Goal: Task Accomplishment & Management: Manage account settings

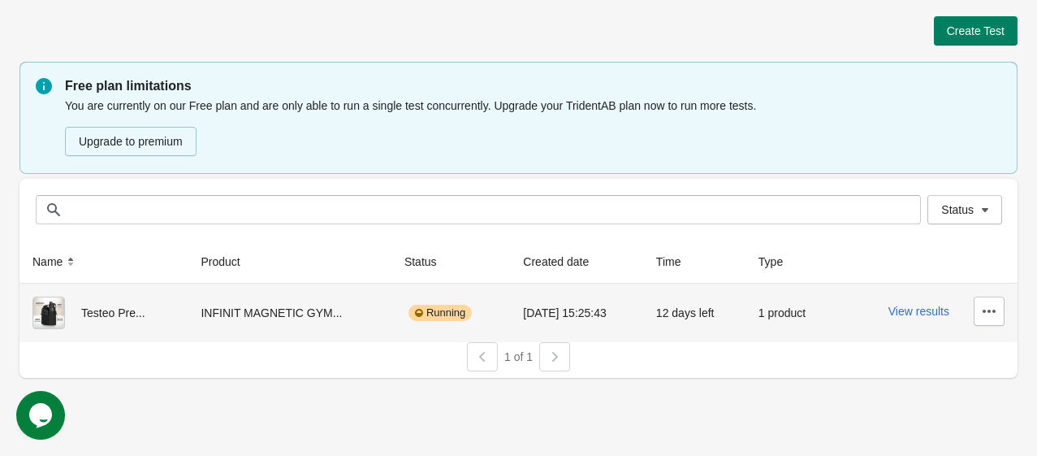
click at [318, 299] on div "INFINIT MAGNETIC GYM..." at bounding box center [289, 312] width 177 height 32
click at [987, 307] on icon "button" at bounding box center [989, 311] width 16 height 16
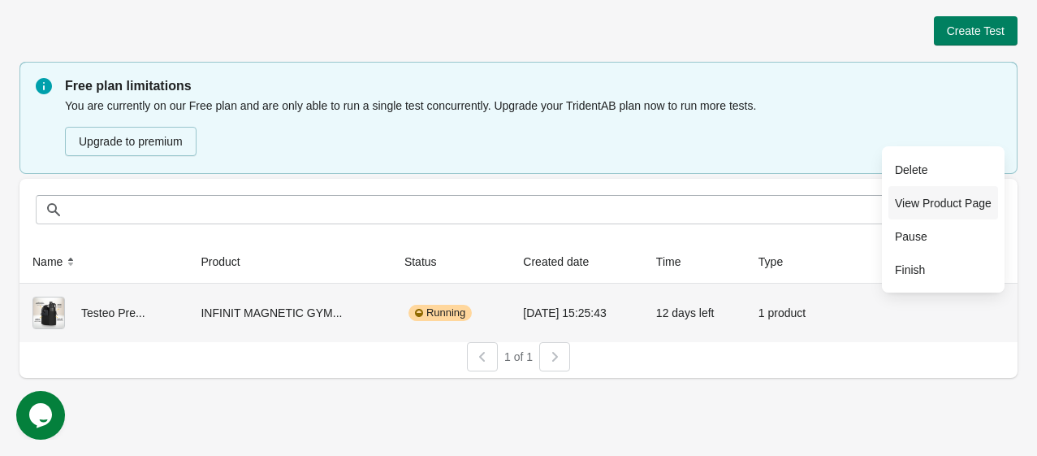
click at [910, 200] on span "View Product Page" at bounding box center [943, 203] width 97 height 16
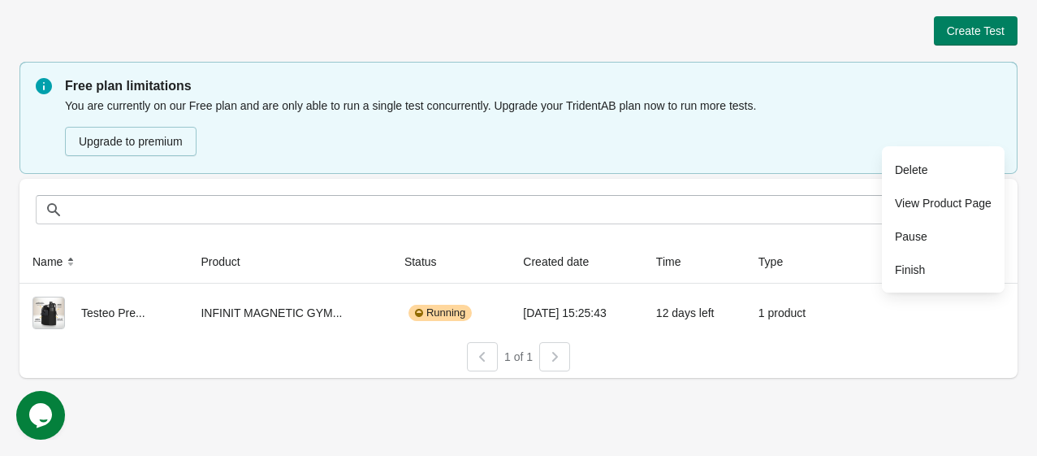
click at [555, 348] on div at bounding box center [554, 356] width 31 height 29
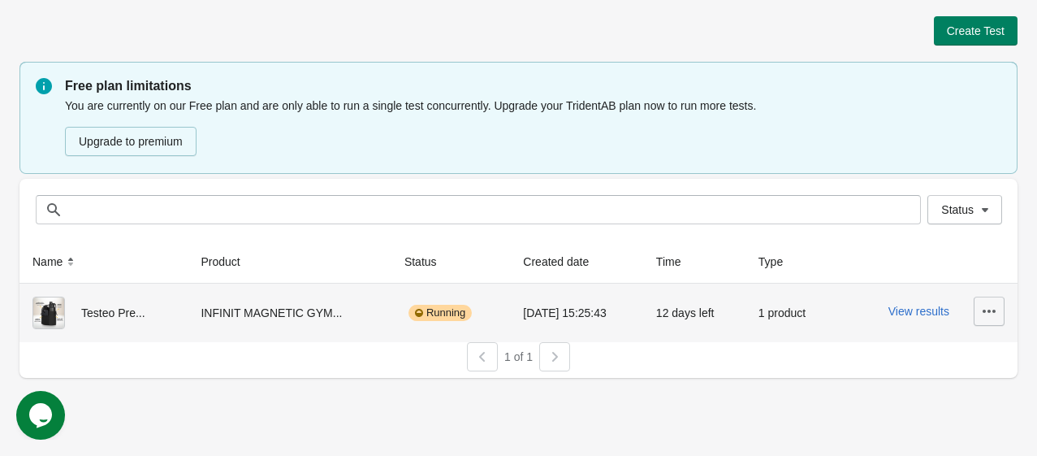
click at [989, 315] on icon "button" at bounding box center [989, 311] width 16 height 16
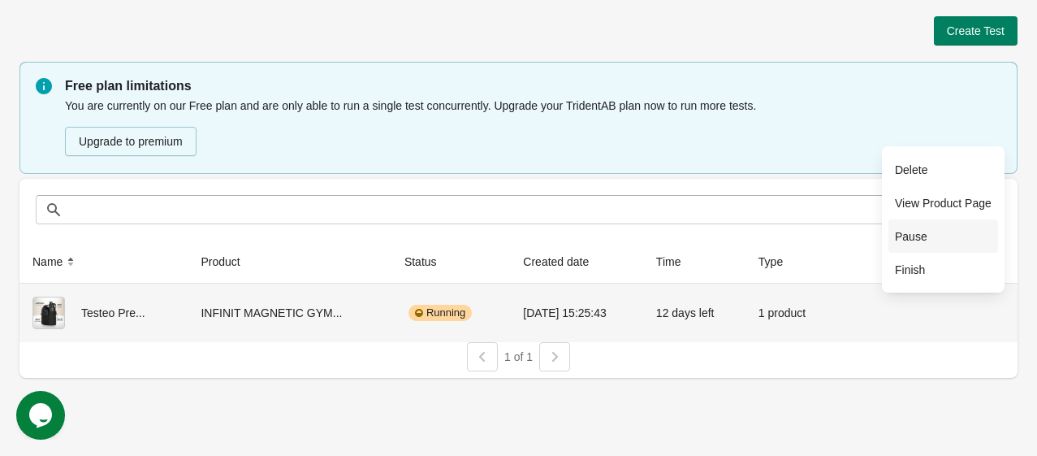
click at [970, 240] on span "Pause" at bounding box center [943, 236] width 97 height 16
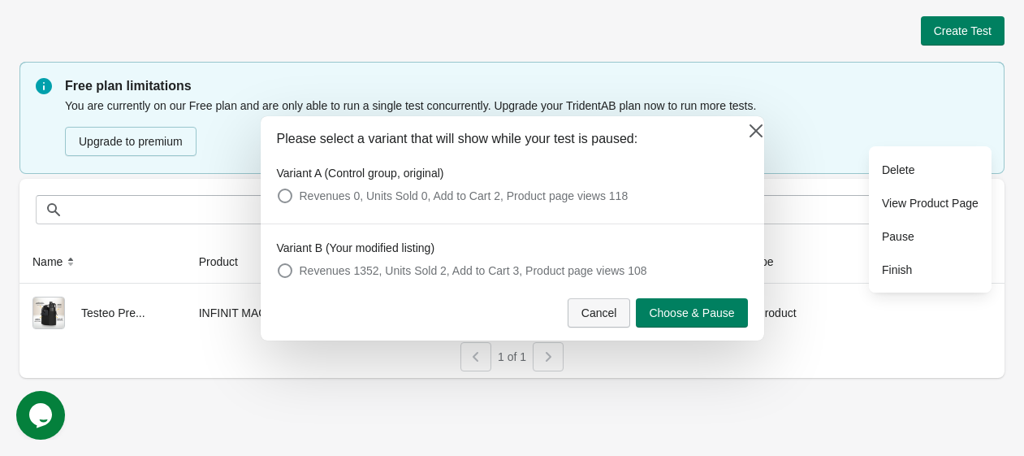
click at [597, 312] on span "Cancel" at bounding box center [599, 312] width 36 height 13
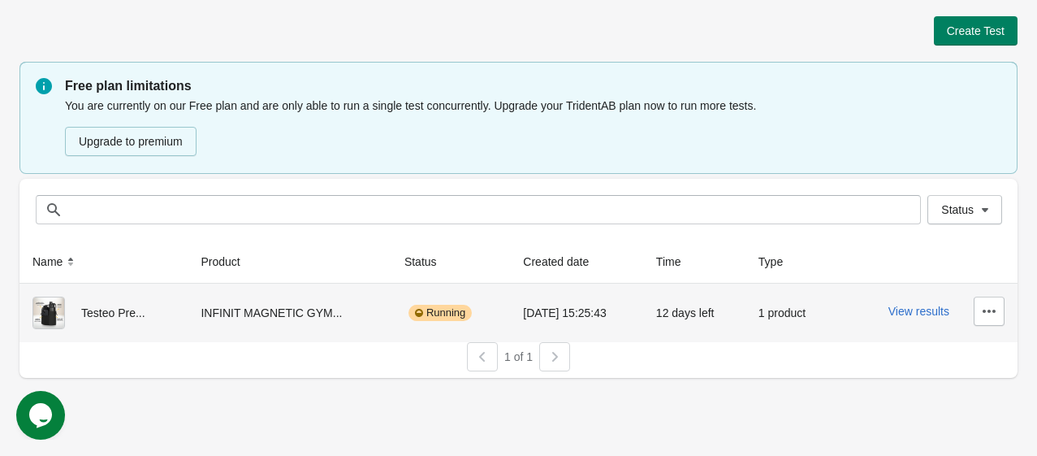
click at [127, 301] on div "Testeo Pre..." at bounding box center [103, 312] width 142 height 32
drag, startPoint x: 102, startPoint y: 308, endPoint x: 75, endPoint y: 312, distance: 27.1
click at [98, 310] on div "Testeo Pre..." at bounding box center [103, 312] width 142 height 32
click at [37, 313] on img at bounding box center [48, 312] width 32 height 32
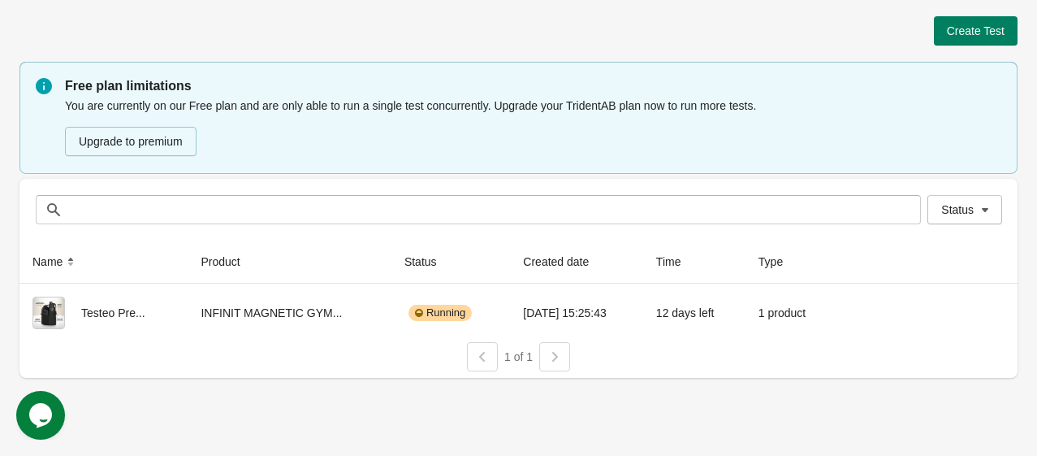
click at [547, 351] on div at bounding box center [554, 356] width 31 height 29
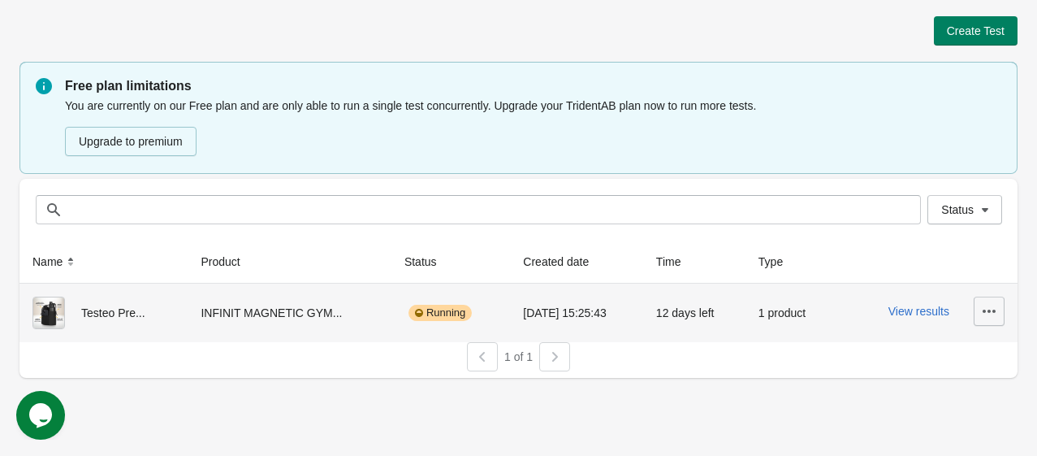
click at [983, 307] on icon "button" at bounding box center [989, 311] width 16 height 16
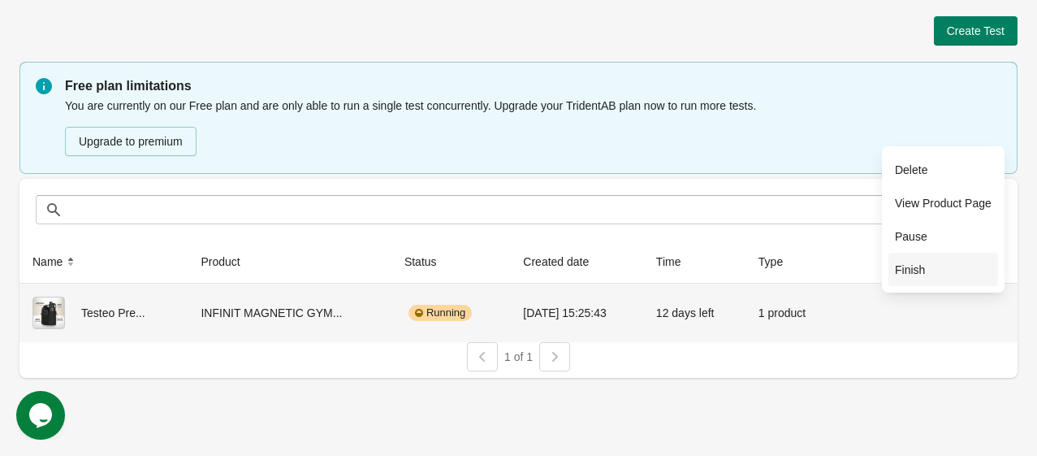
click at [983, 278] on button "Finish" at bounding box center [943, 269] width 110 height 33
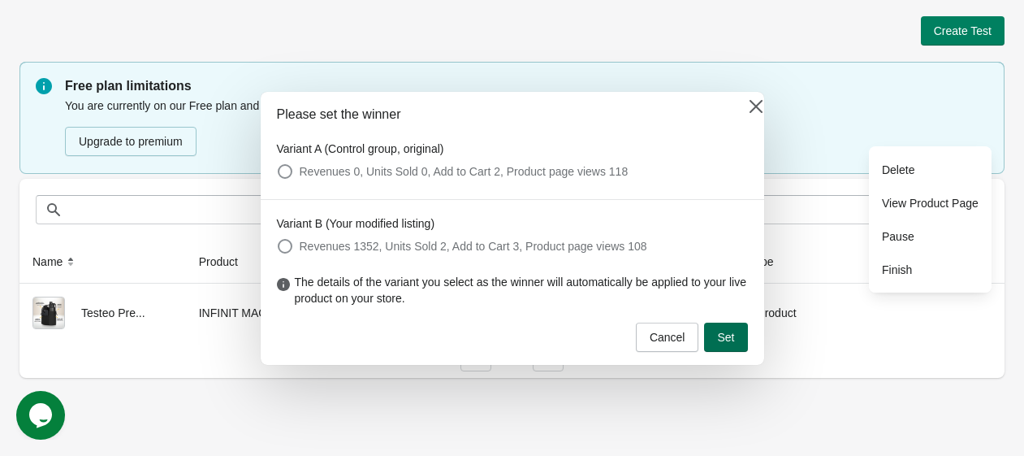
click at [719, 330] on span "Set" at bounding box center [725, 336] width 17 height 13
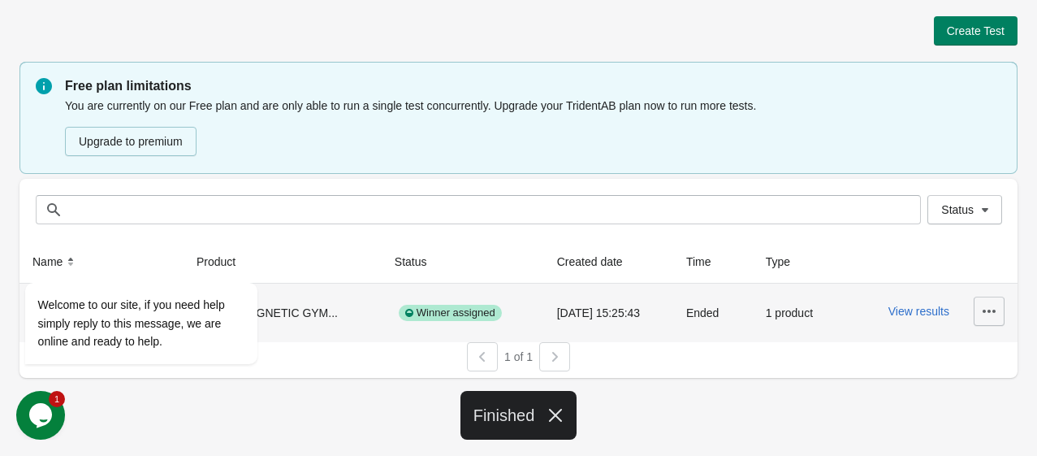
click at [993, 312] on icon "button" at bounding box center [989, 310] width 13 height 3
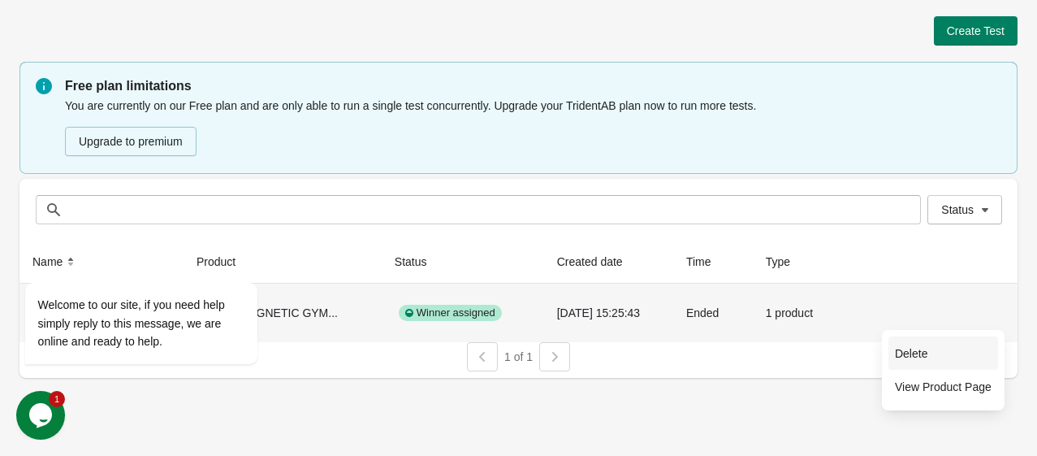
click at [943, 358] on span "Delete" at bounding box center [943, 353] width 97 height 16
click at [918, 352] on span "Delete" at bounding box center [943, 353] width 97 height 16
click at [902, 357] on span "Delete" at bounding box center [943, 353] width 97 height 16
click at [905, 346] on span "Delete" at bounding box center [943, 353] width 97 height 16
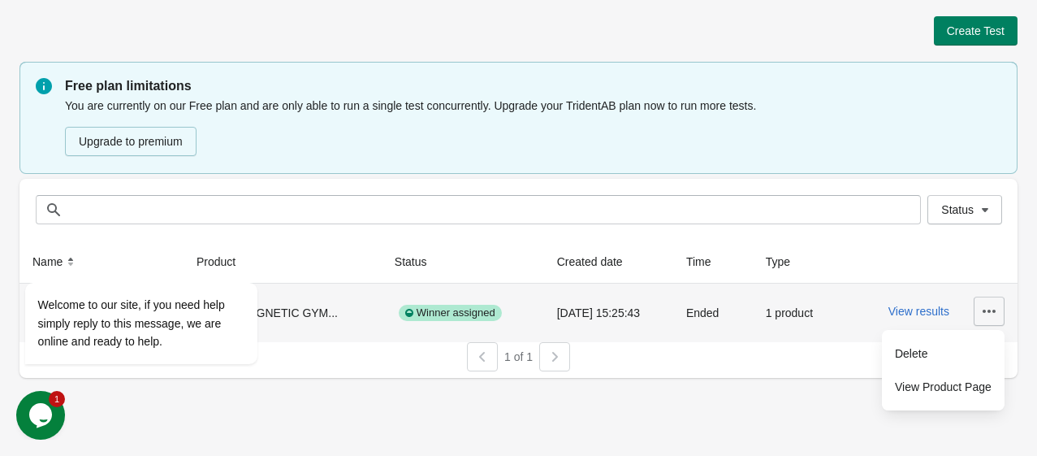
click at [983, 318] on icon "button" at bounding box center [989, 311] width 16 height 16
